Goal: Task Accomplishment & Management: Manage account settings

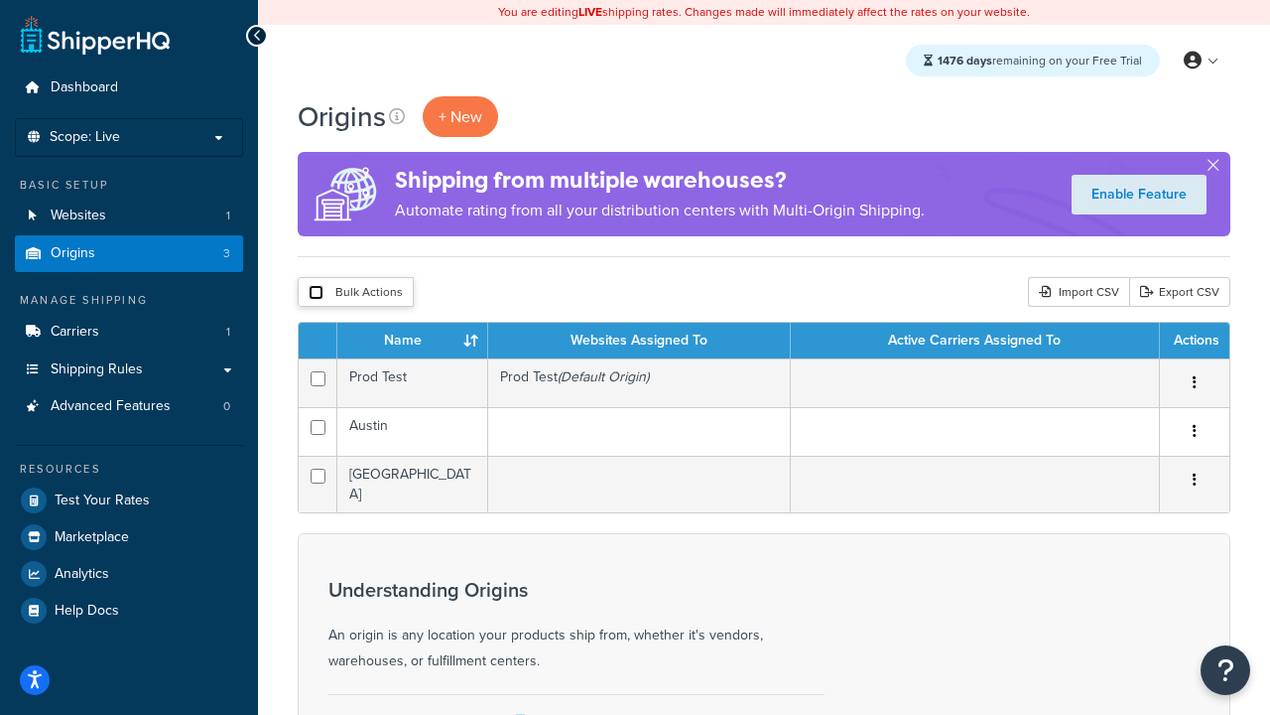
click at [316, 293] on input "checkbox" at bounding box center [316, 292] width 15 height 15
checkbox input "true"
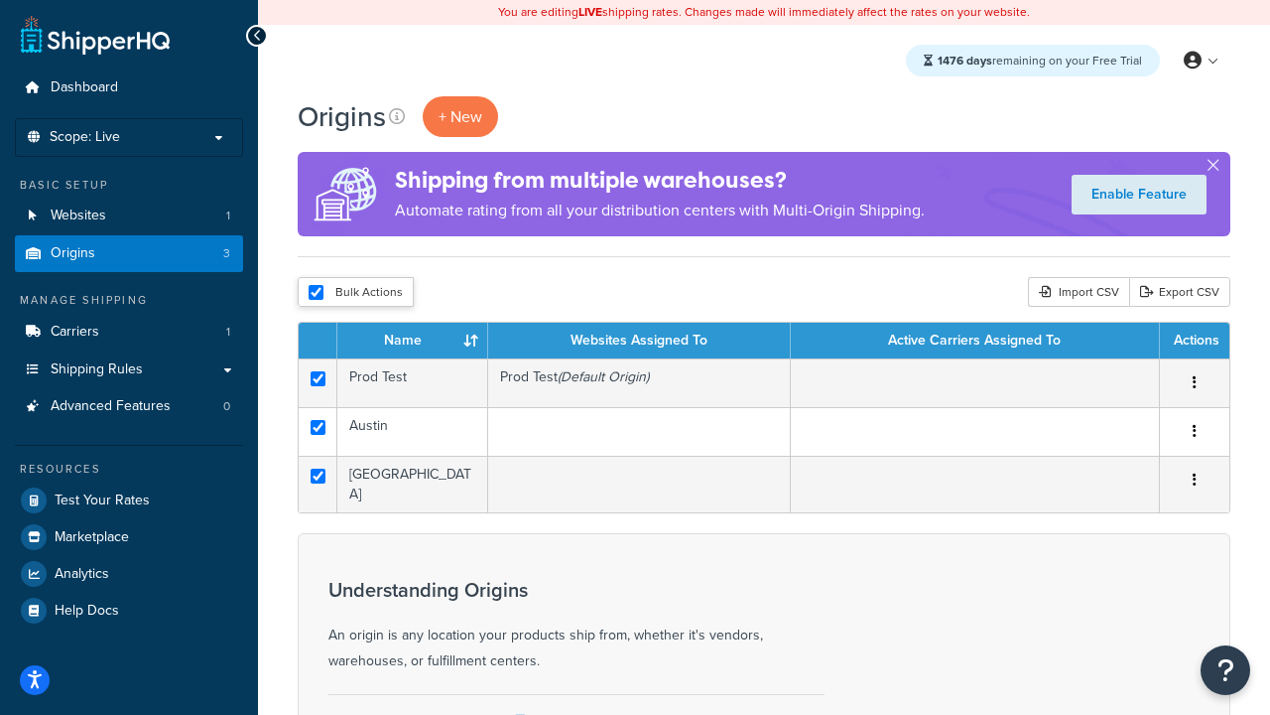
click at [0, 0] on button "Delete" at bounding box center [0, 0] width 0 height 0
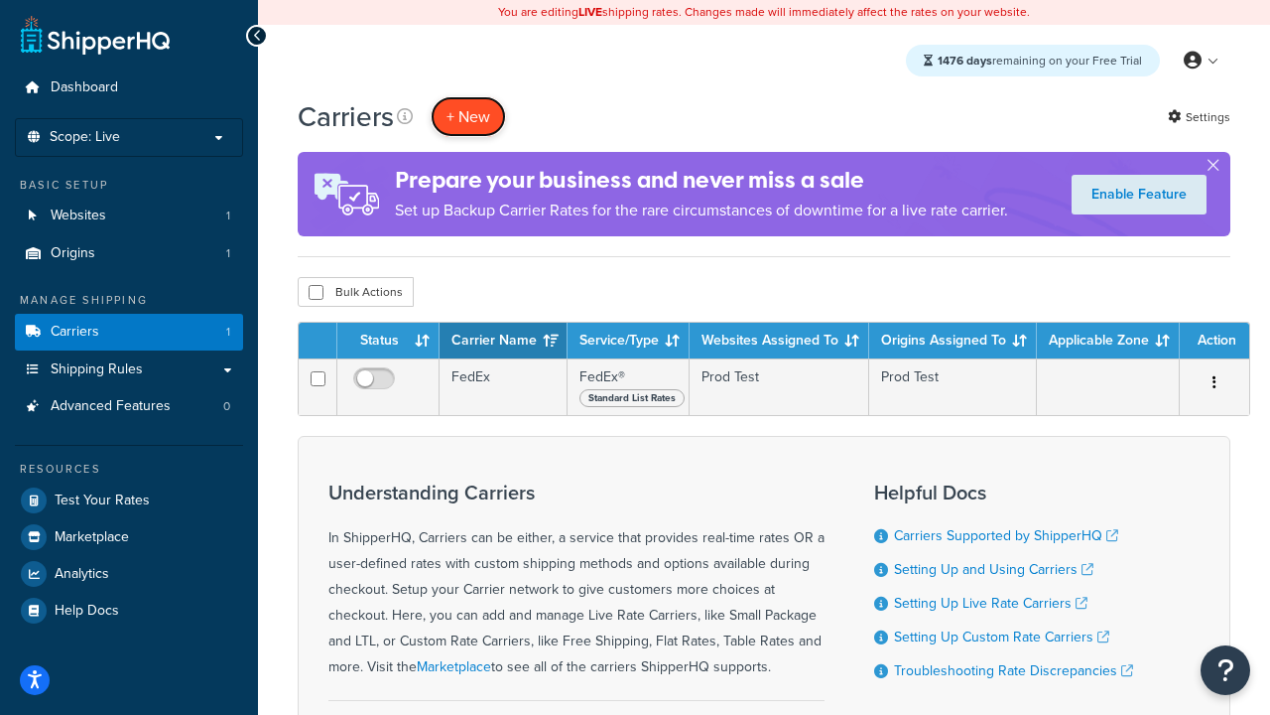
click at [468, 116] on button "+ New" at bounding box center [468, 116] width 75 height 41
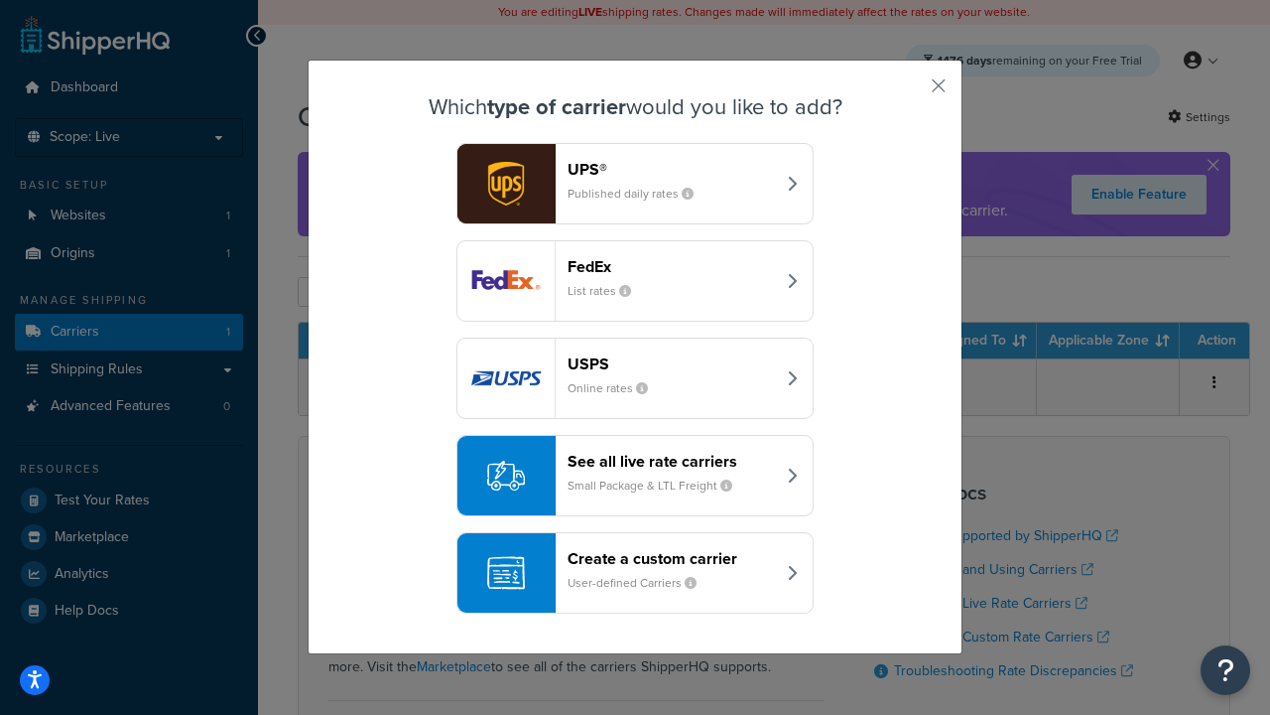
click at [635, 281] on div "FedEx List rates" at bounding box center [671, 281] width 207 height 48
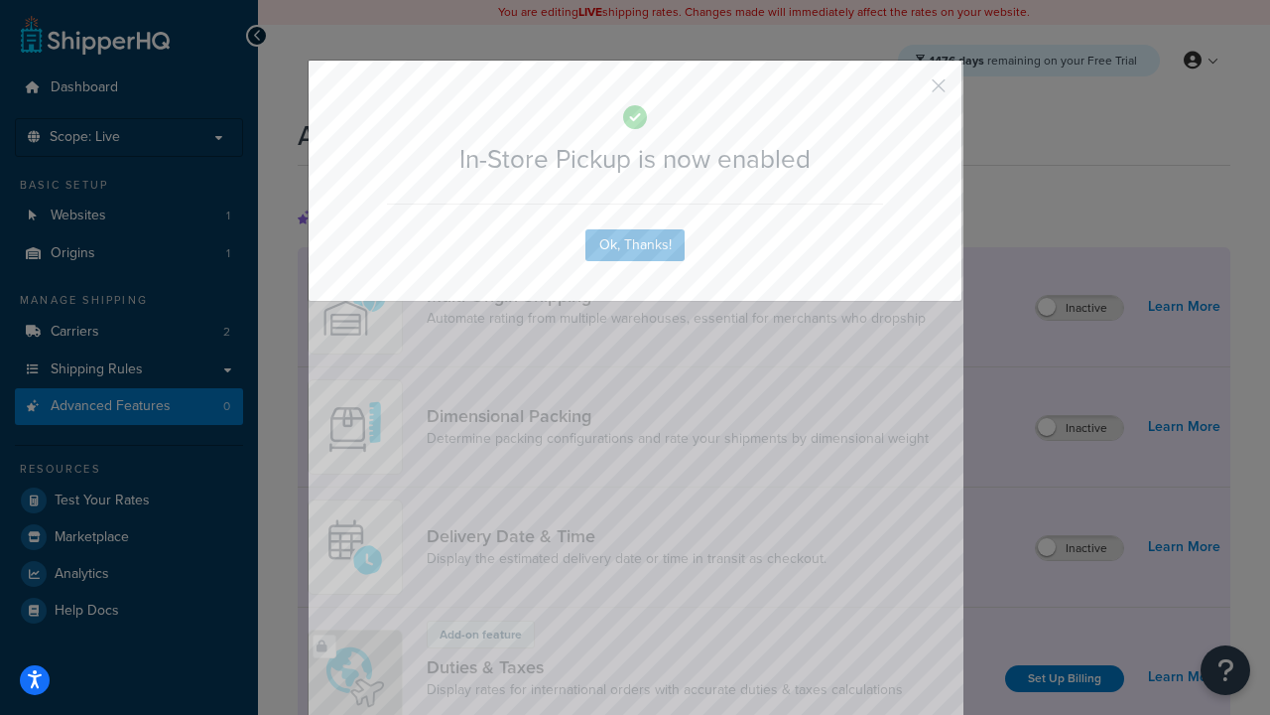
scroll to position [643, 0]
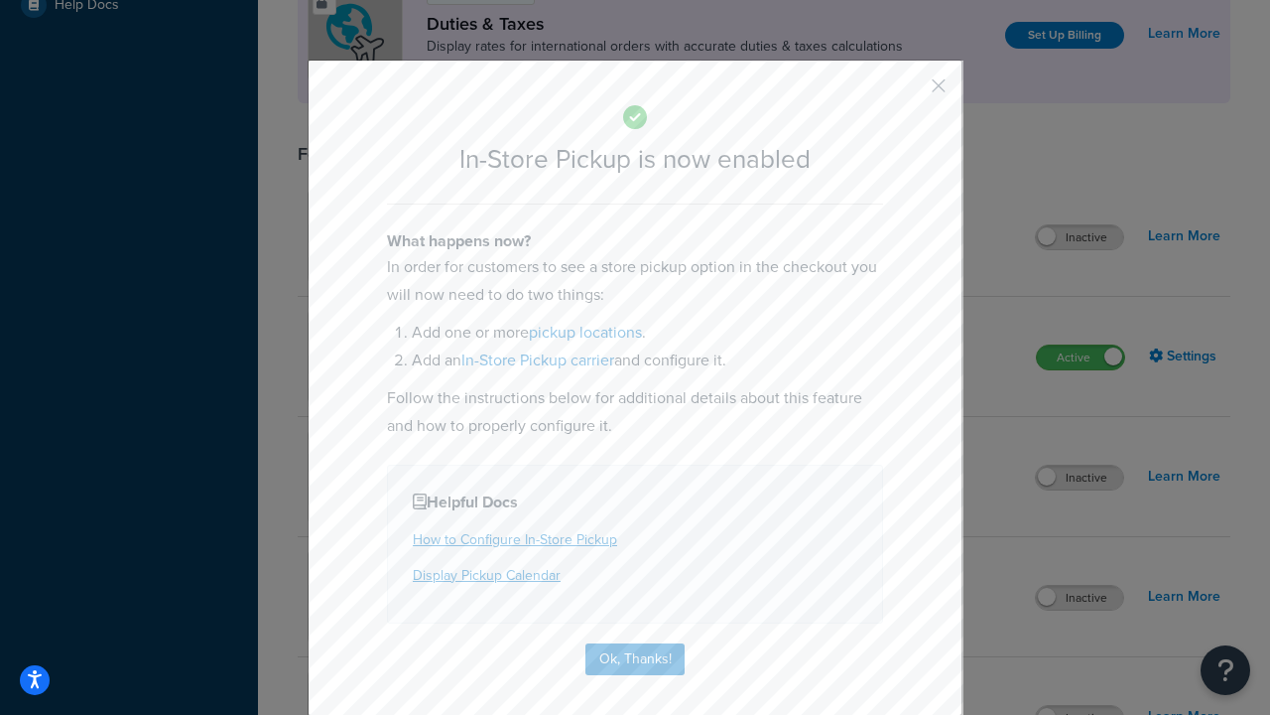
click at [909, 92] on button "button" at bounding box center [909, 92] width 5 height 5
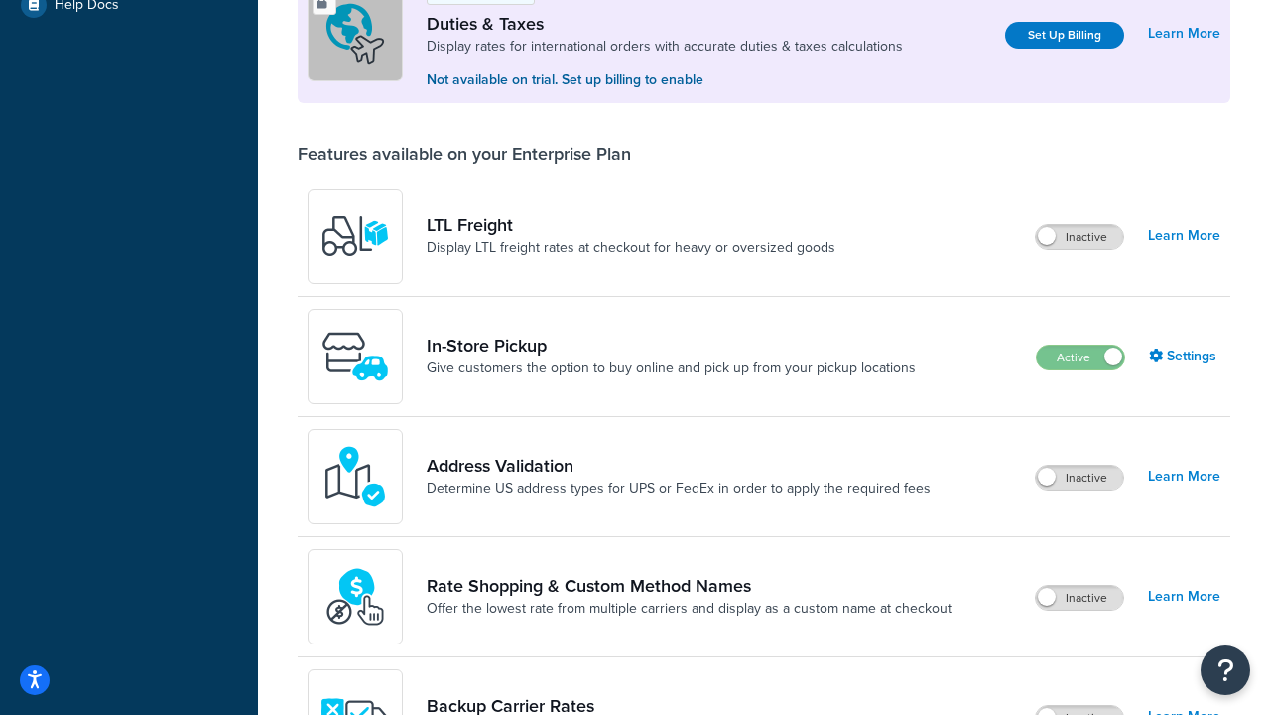
scroll to position [605, 0]
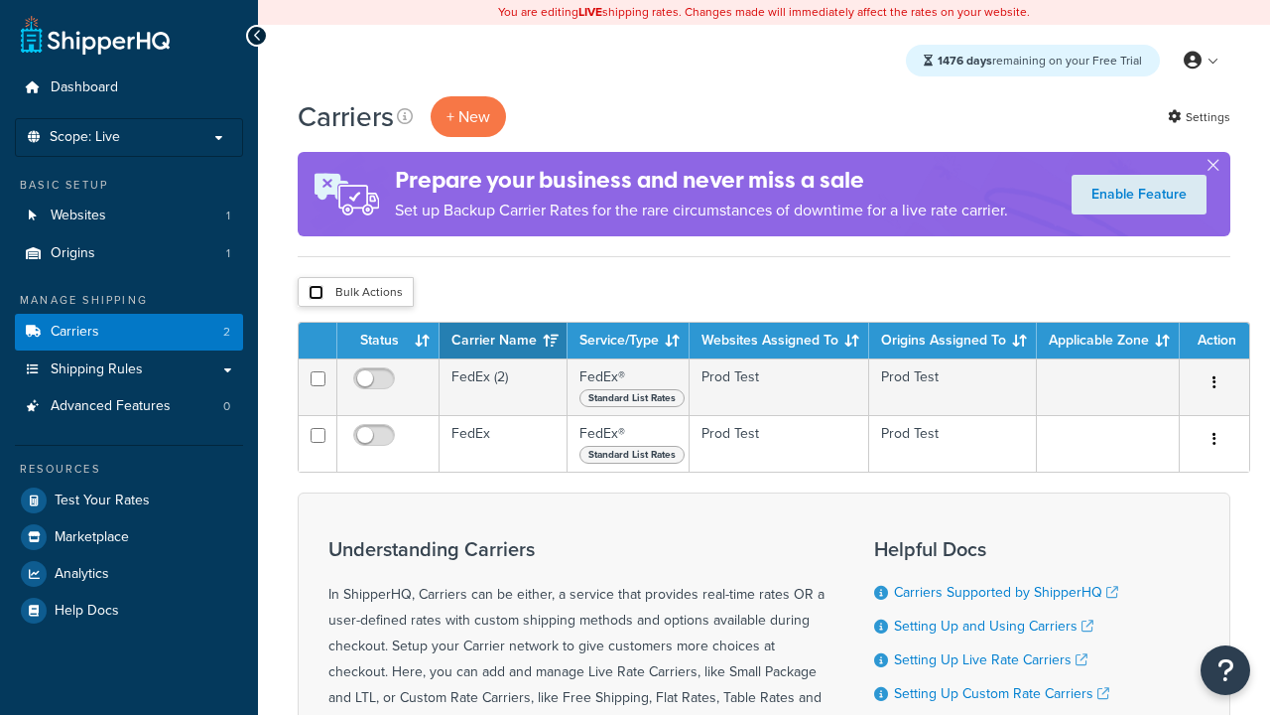
click at [316, 293] on input "checkbox" at bounding box center [316, 292] width 15 height 15
checkbox input "true"
click at [0, 0] on button "Delete" at bounding box center [0, 0] width 0 height 0
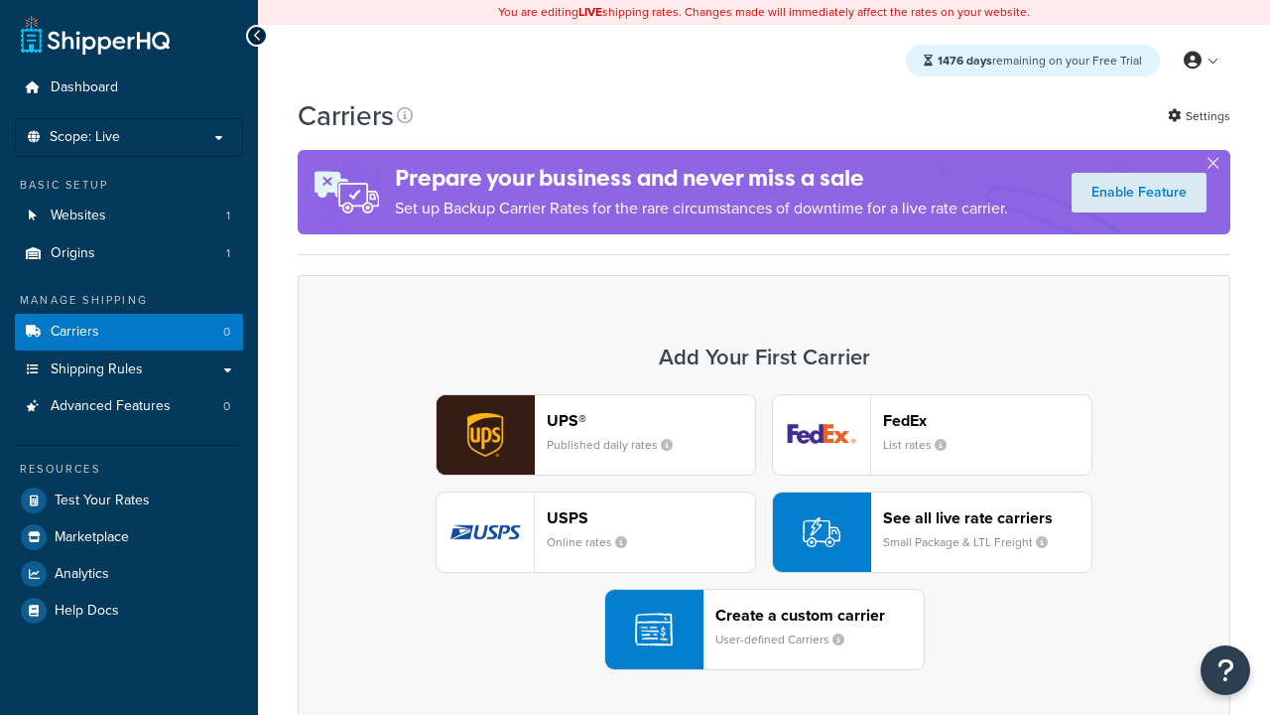
click at [764, 532] on div "UPS® Published daily rates FedEx List rates USPS Online rates See all live rate…" at bounding box center [764, 532] width 891 height 276
click at [987, 420] on header "FedEx" at bounding box center [987, 420] width 208 height 19
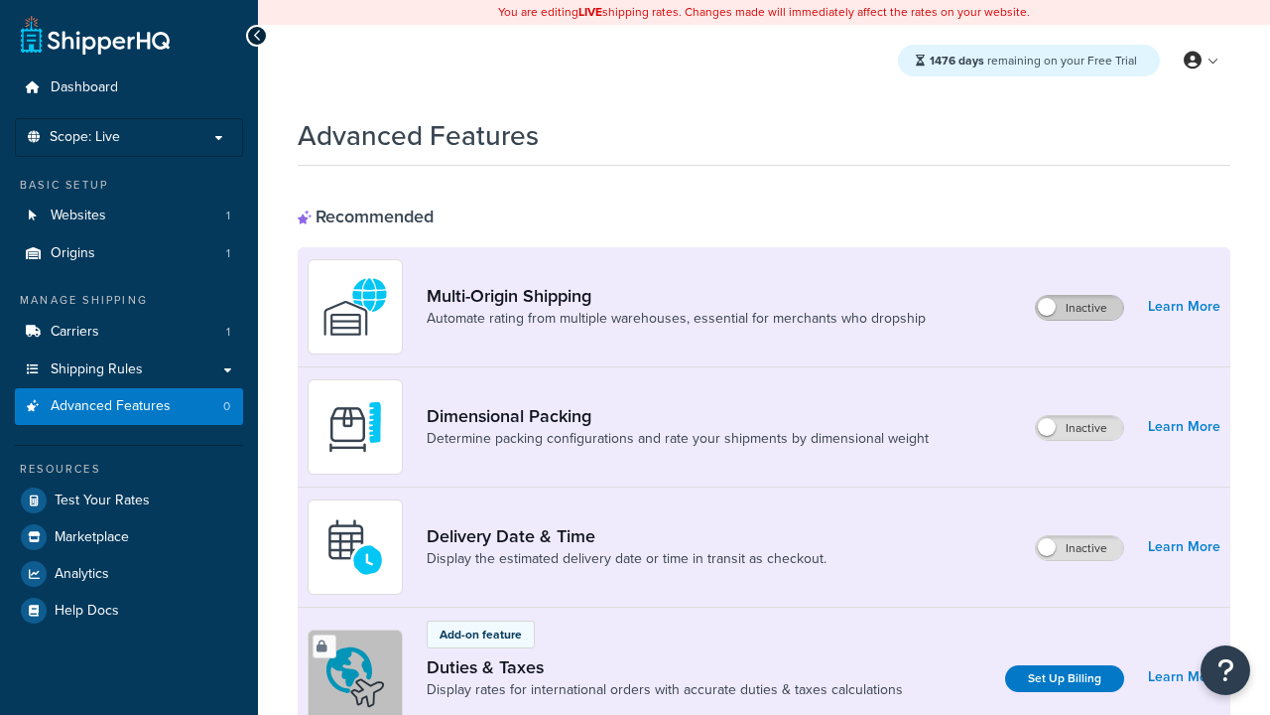
click at [1080, 308] on label "Inactive" at bounding box center [1079, 308] width 87 height 24
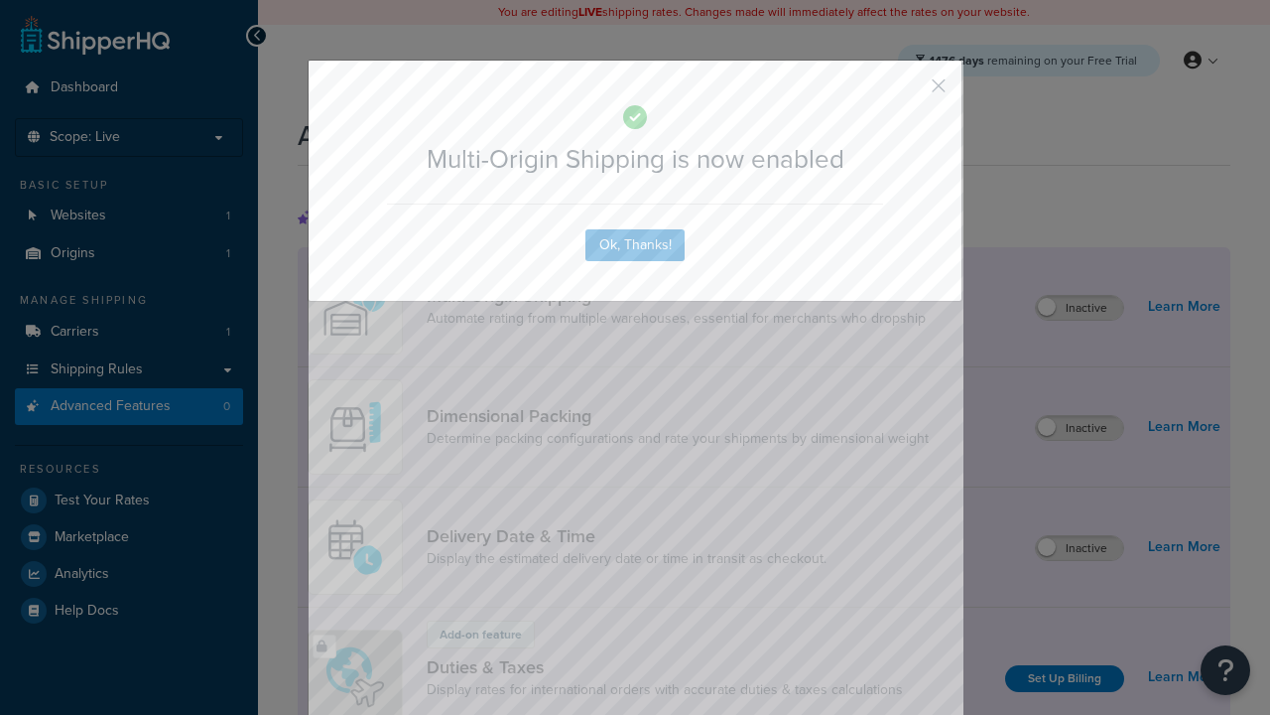
click at [909, 92] on button "button" at bounding box center [909, 92] width 5 height 5
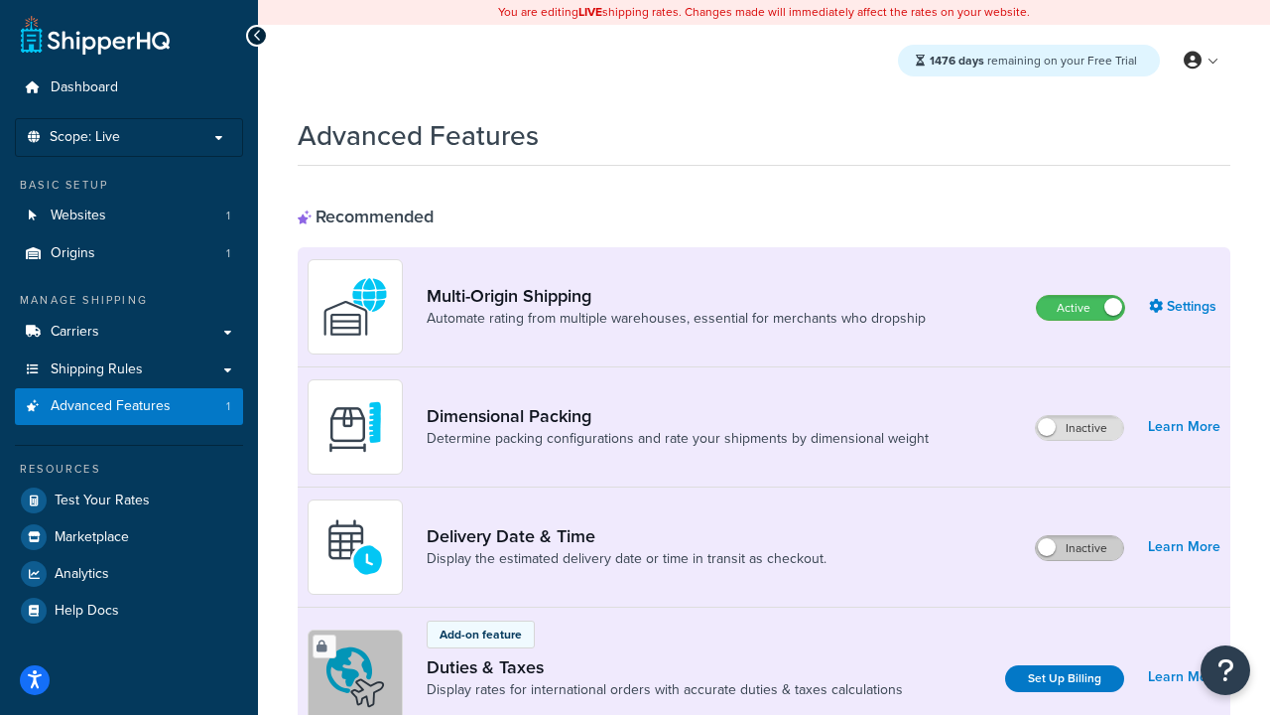
click at [1080, 548] on label "Inactive" at bounding box center [1079, 548] width 87 height 24
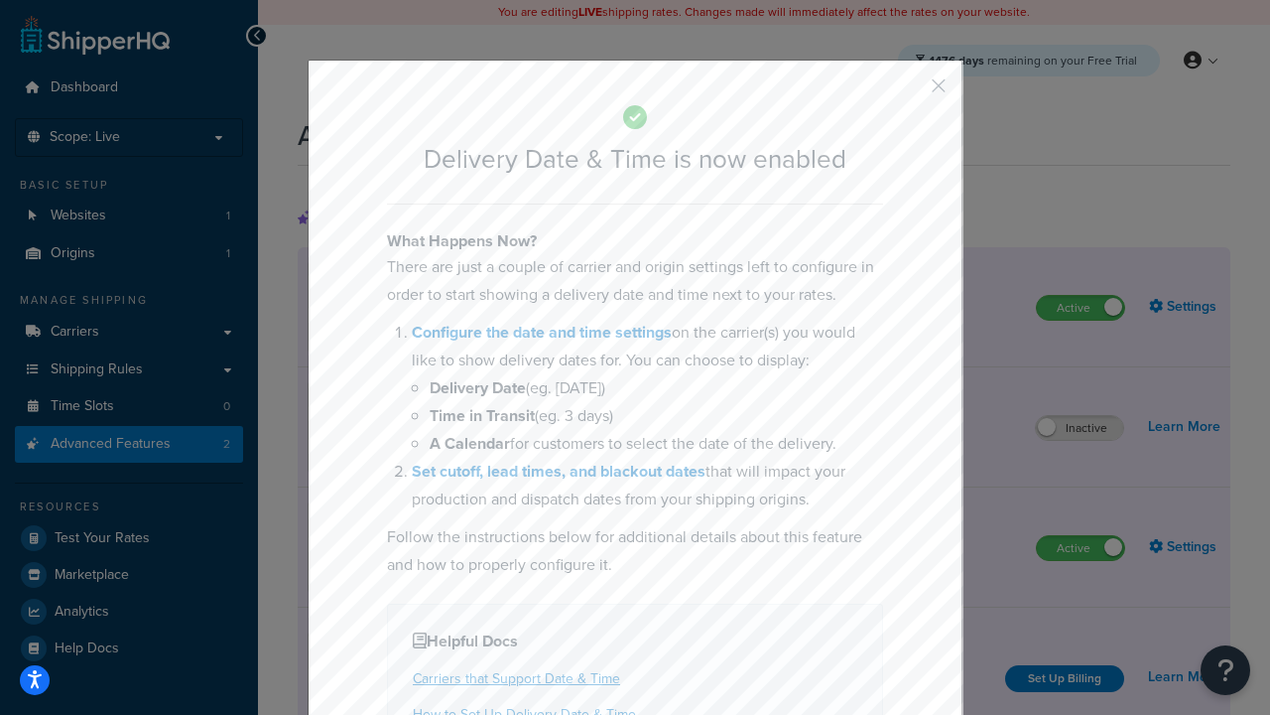
click at [909, 92] on button "button" at bounding box center [909, 92] width 5 height 5
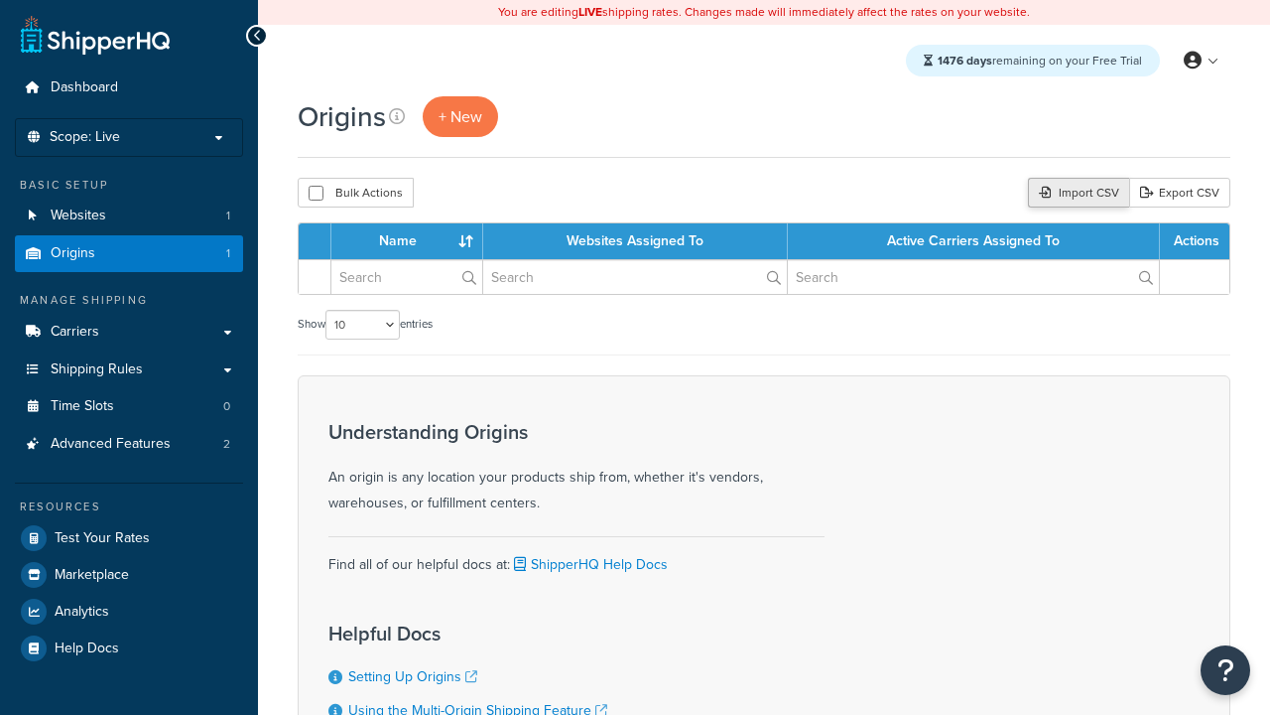
click at [1076, 194] on div "Import CSV" at bounding box center [1078, 193] width 101 height 30
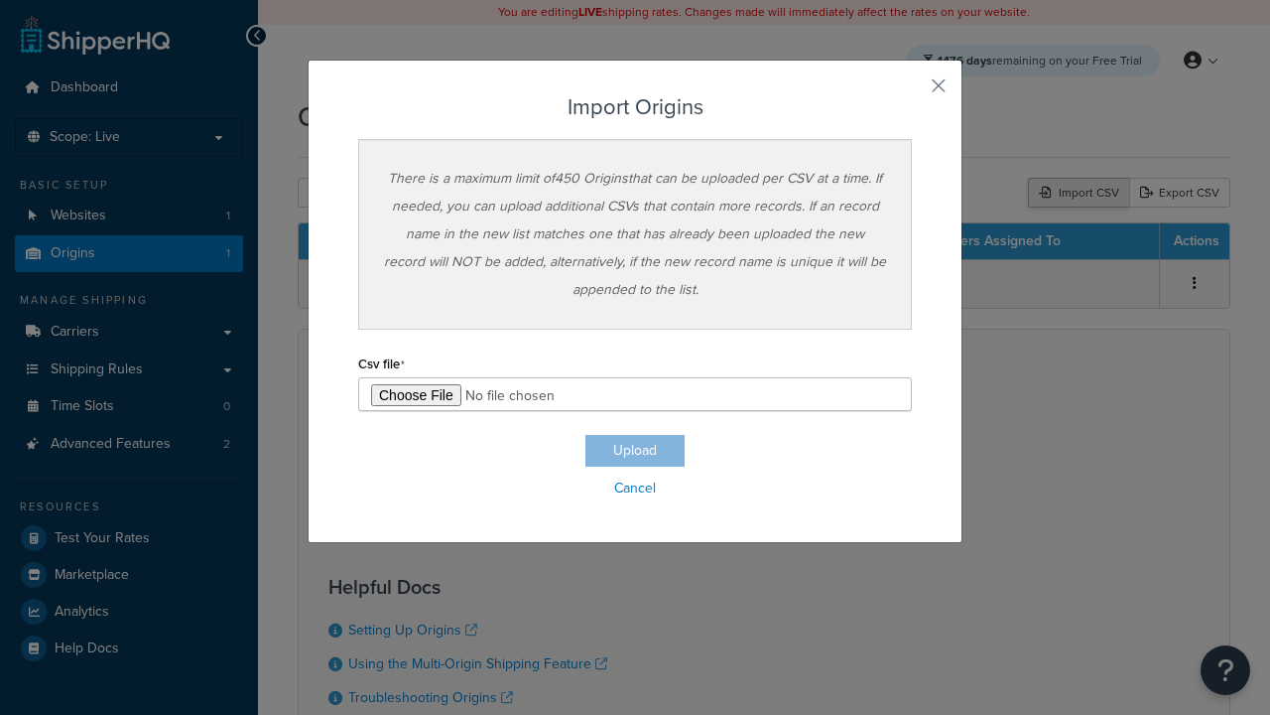
type input "C:\fakepath\importOriginsSuccess.csv"
click at [635, 451] on button "Upload" at bounding box center [635, 451] width 99 height 32
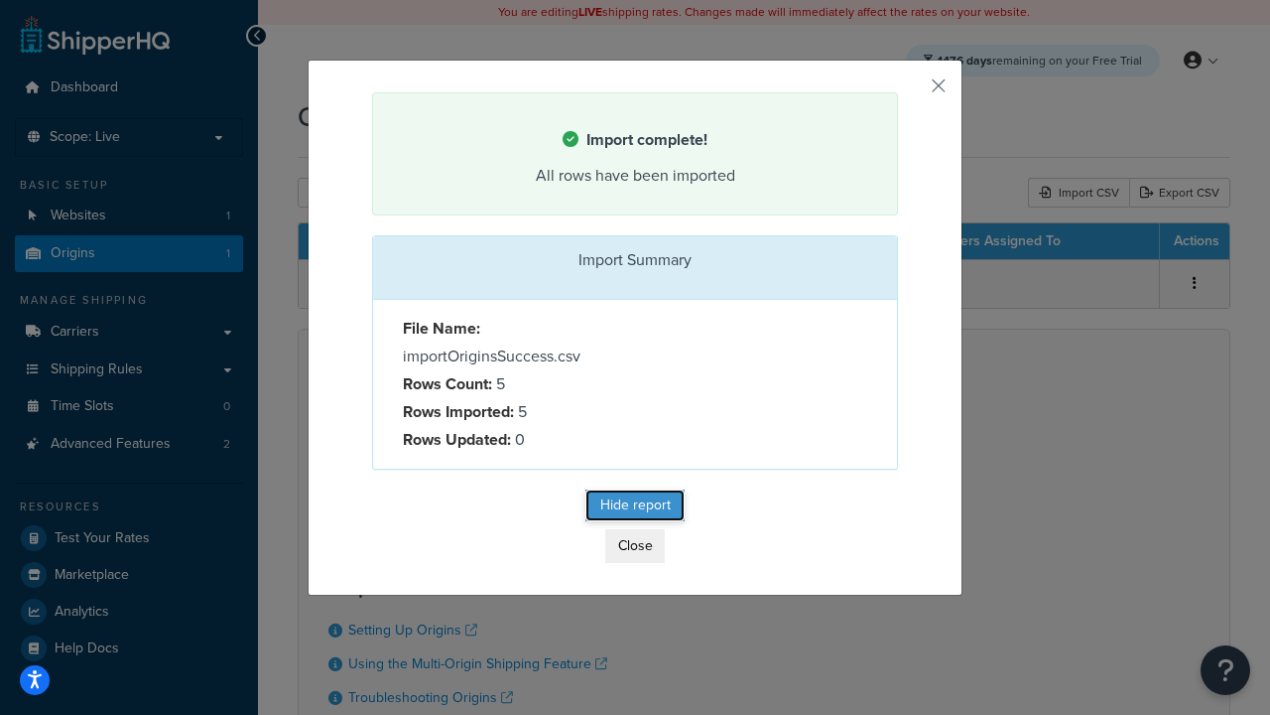
click at [635, 508] on button "Hide report" at bounding box center [635, 505] width 99 height 32
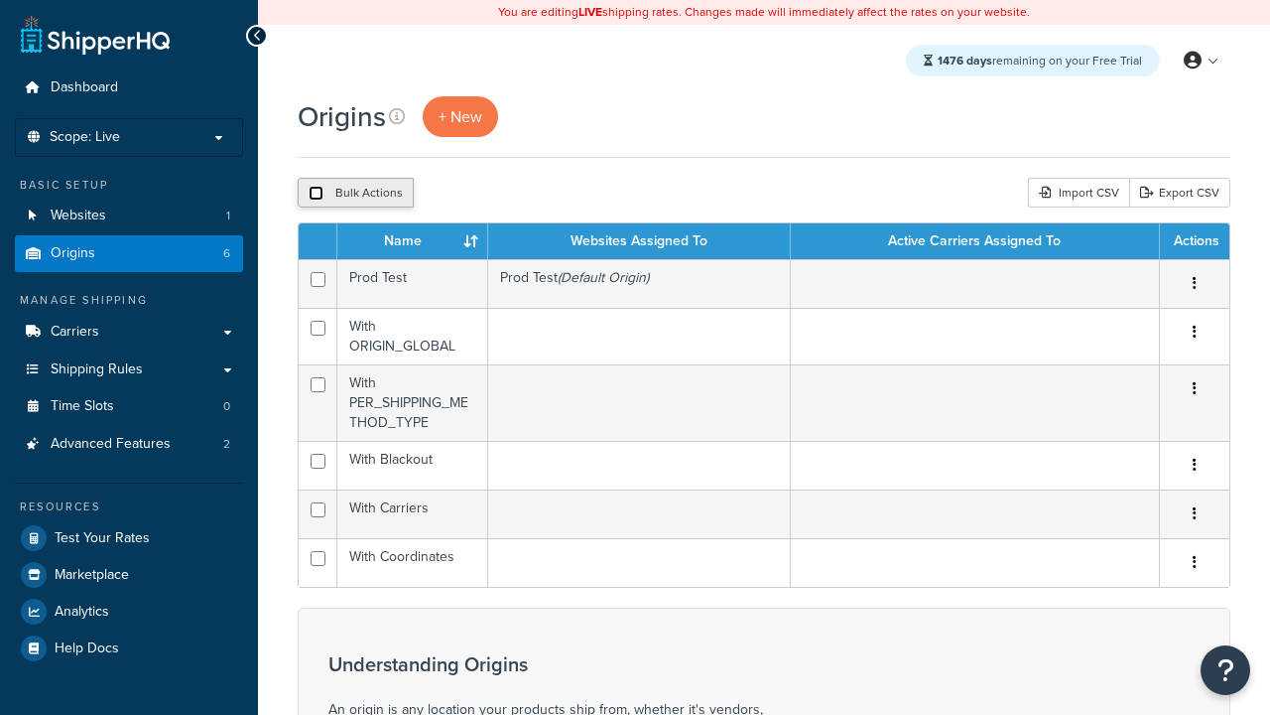
click at [316, 194] on input "checkbox" at bounding box center [316, 193] width 15 height 15
checkbox input "true"
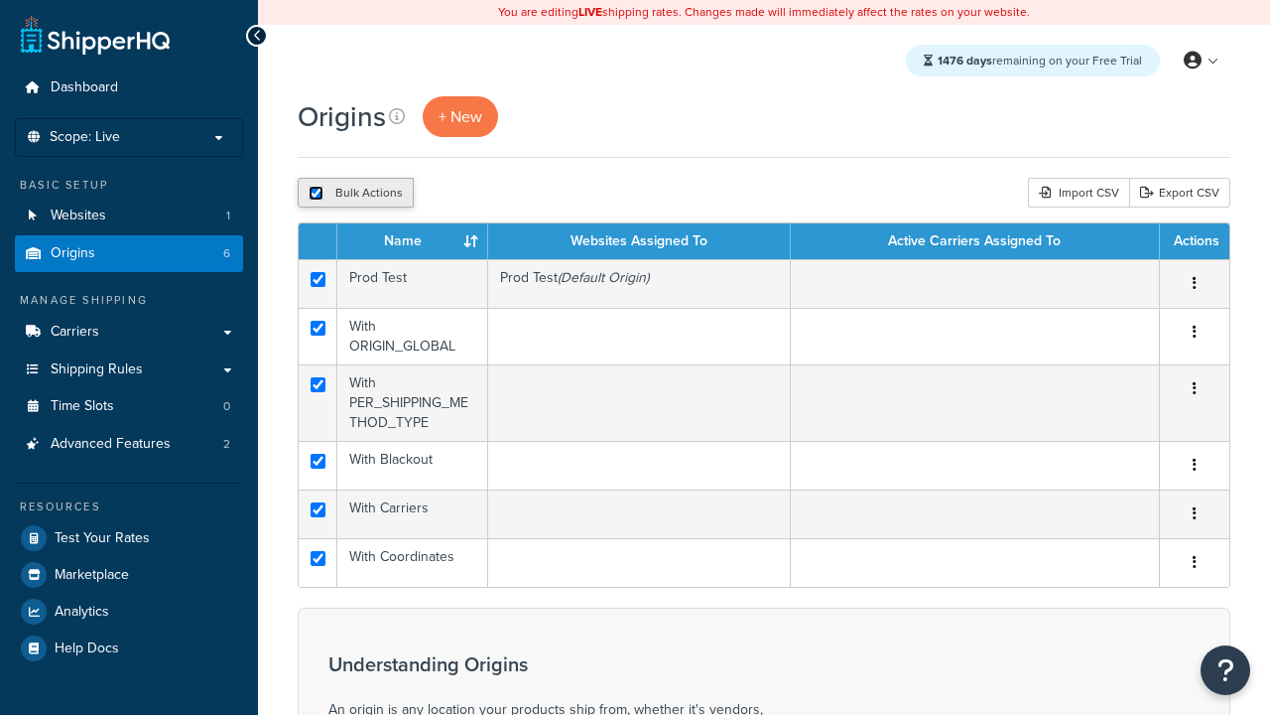
checkbox input "true"
click at [456, 194] on button "Duplicate" at bounding box center [454, 193] width 83 height 30
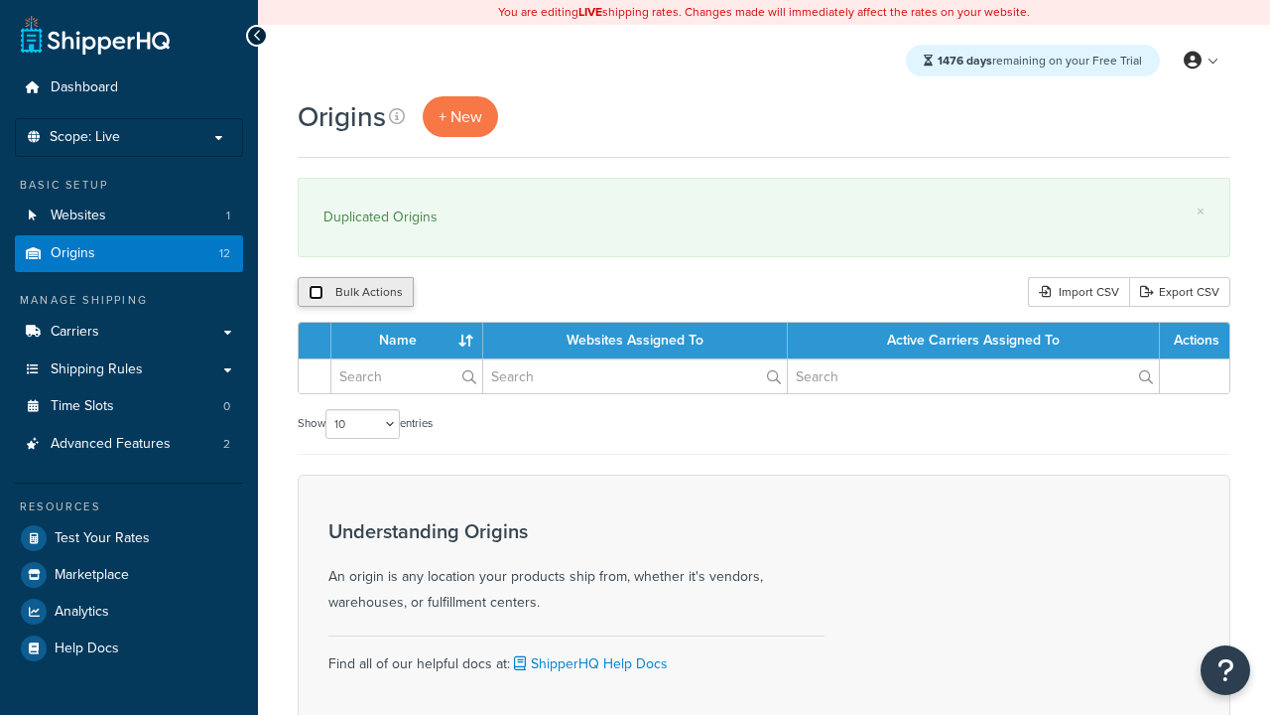
click at [316, 293] on input "checkbox" at bounding box center [316, 292] width 15 height 15
checkbox input "true"
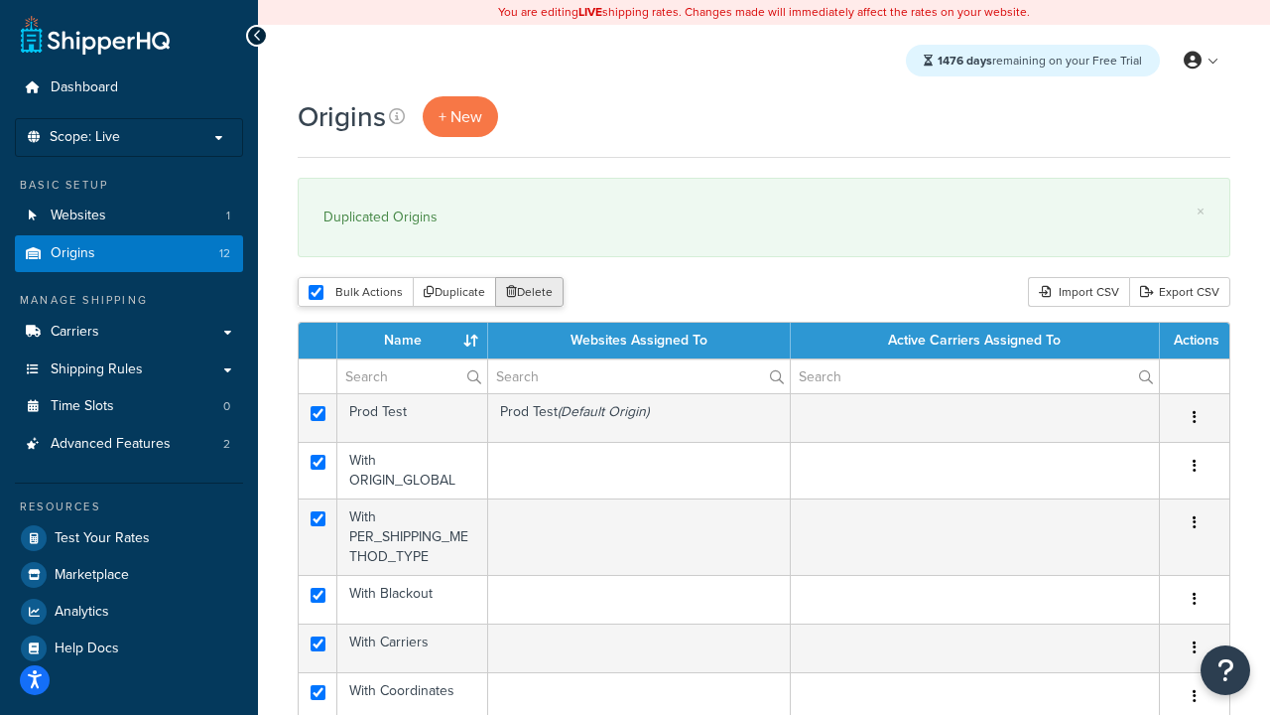
click at [534, 293] on button "Delete" at bounding box center [529, 292] width 68 height 30
